Goal: Transaction & Acquisition: Purchase product/service

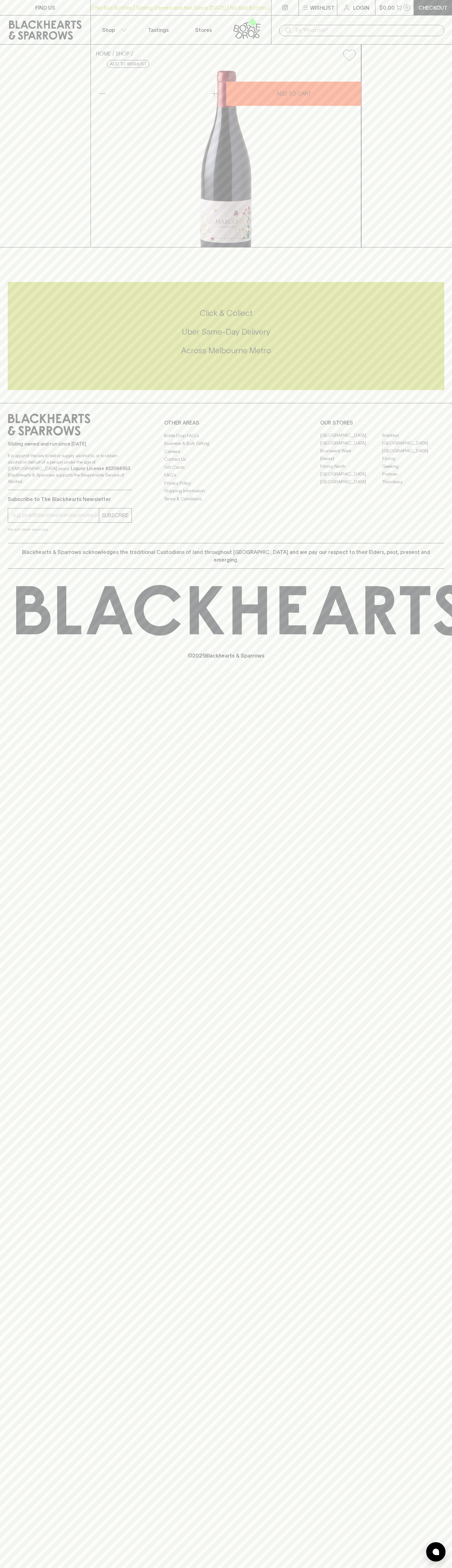
click at [191, 19] on link "Stores" at bounding box center [203, 29] width 45 height 29
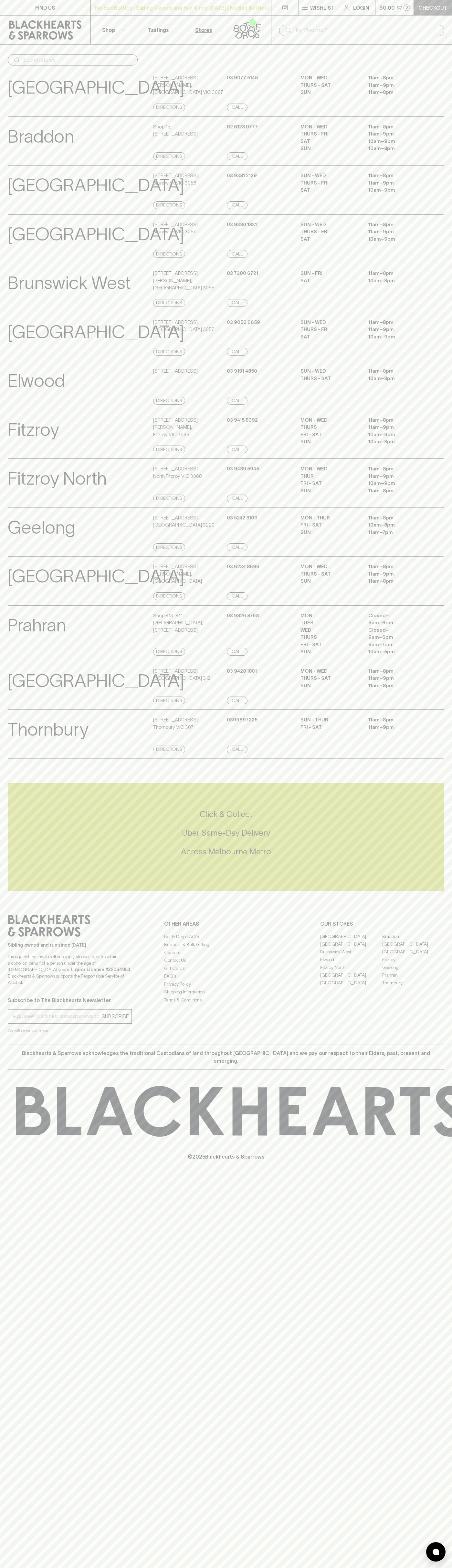
click at [435, 5] on p "Checkout" at bounding box center [433, 7] width 29 height 8
click at [135, 1567] on html "FIND US | No Bad Bottles | Sibling Owned and Run Since 2006 | No Bad Bottles | …" at bounding box center [226, 784] width 452 height 1568
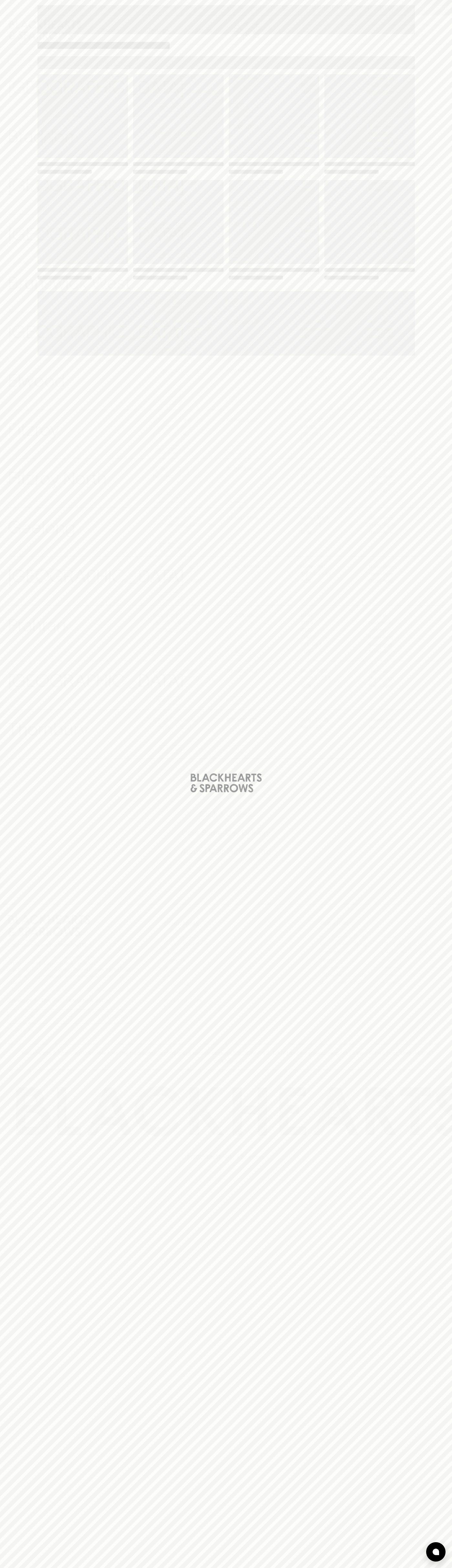
click at [19, 916] on div "Loading" at bounding box center [226, 784] width 452 height 1568
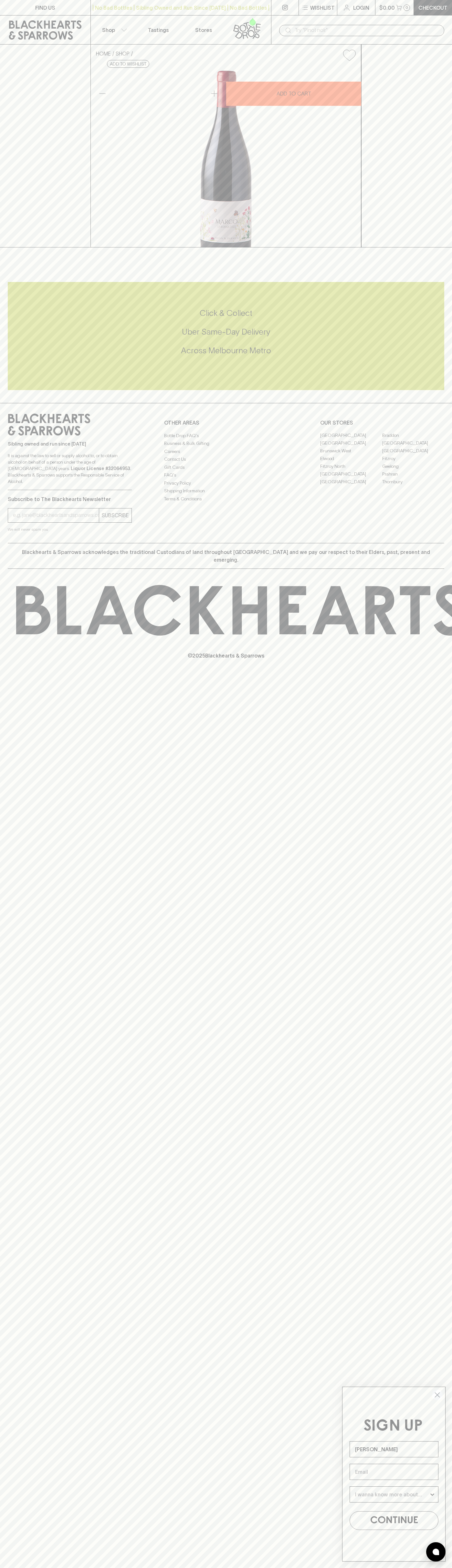
type input "[PERSON_NAME]"
